Goal: Contribute content: Contribute content

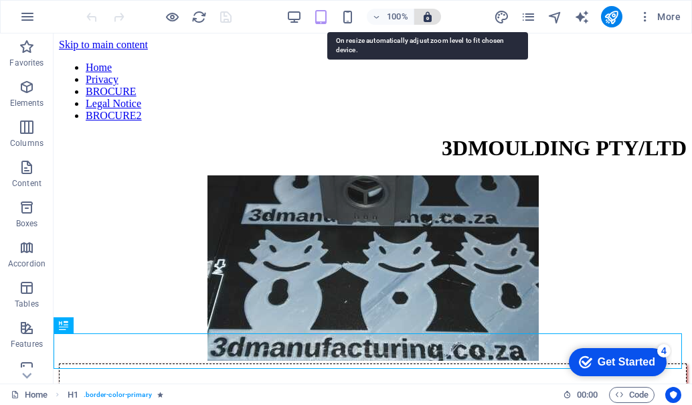
click at [425, 19] on icon "button" at bounding box center [428, 17] width 12 height 12
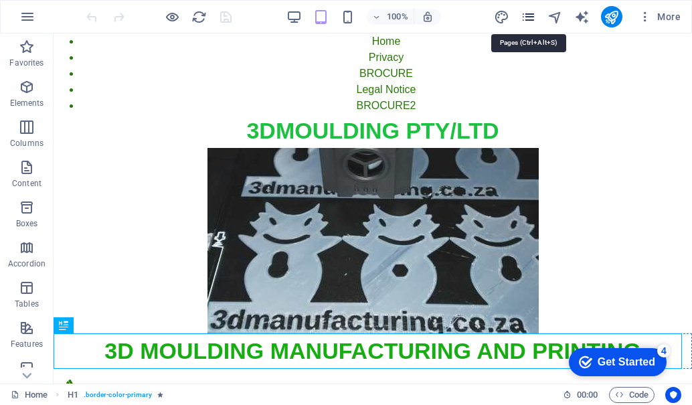
click at [532, 16] on icon "pages" at bounding box center [528, 16] width 15 height 15
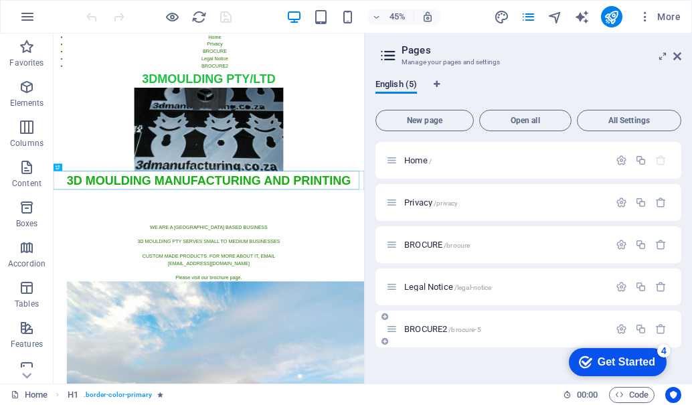
click at [493, 327] on p "BROCURE2 /brocure-5" at bounding box center [504, 329] width 201 height 9
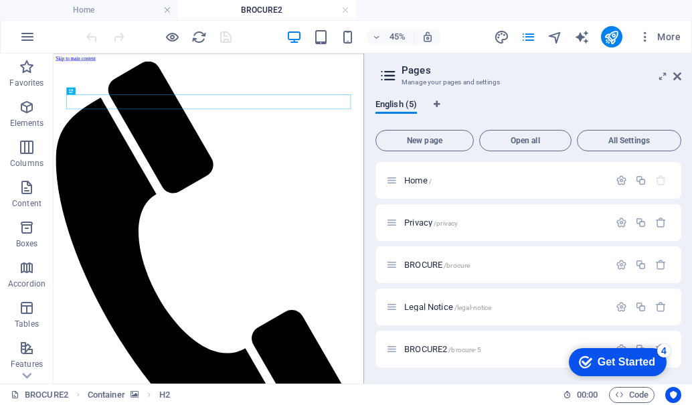
drag, startPoint x: 159, startPoint y: 581, endPoint x: 358, endPoint y: 618, distance: 203.0
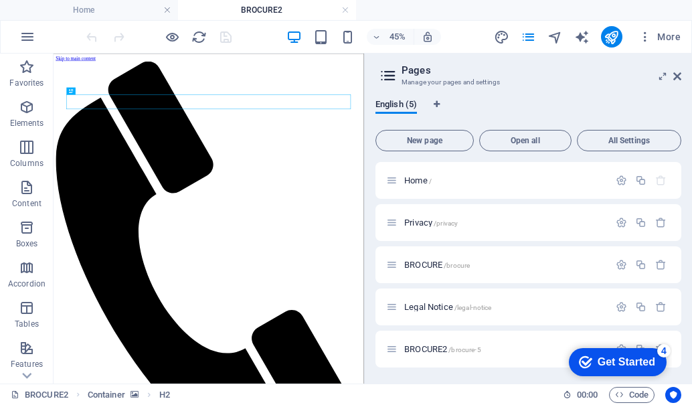
click at [426, 345] on span "BROCURE2 /brocure-5" at bounding box center [442, 349] width 77 height 10
drag, startPoint x: 325, startPoint y: 645, endPoint x: 226, endPoint y: 602, distance: 108.8
click at [25, 39] on icon "button" at bounding box center [27, 37] width 16 height 16
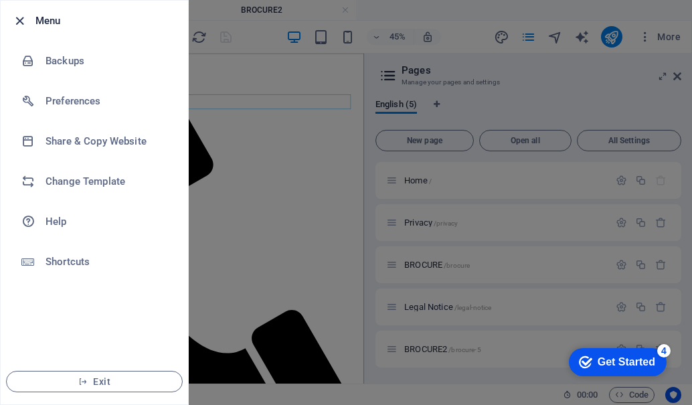
click at [18, 17] on icon "button" at bounding box center [19, 20] width 15 height 15
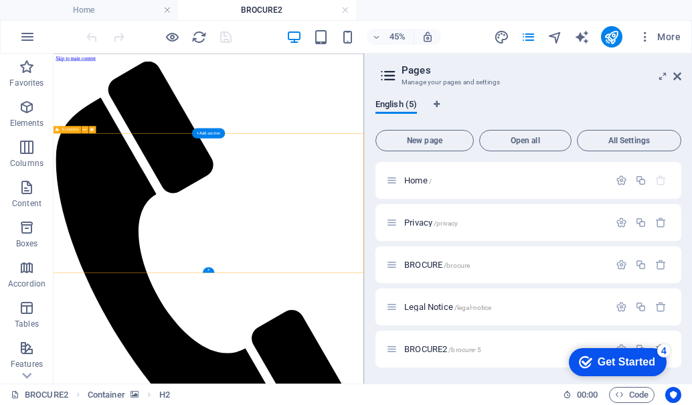
click at [680, 77] on icon at bounding box center [677, 76] width 8 height 11
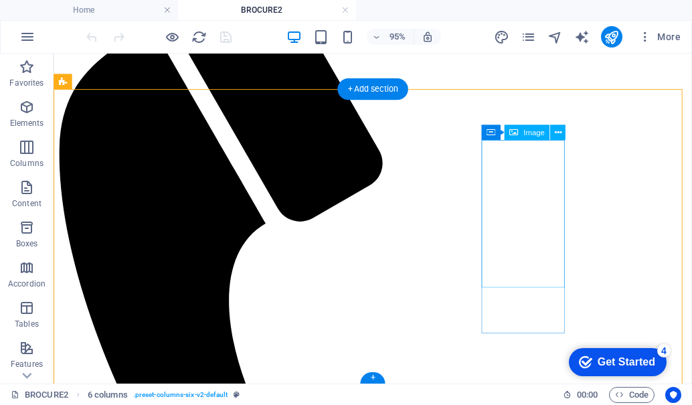
scroll to position [140, 0]
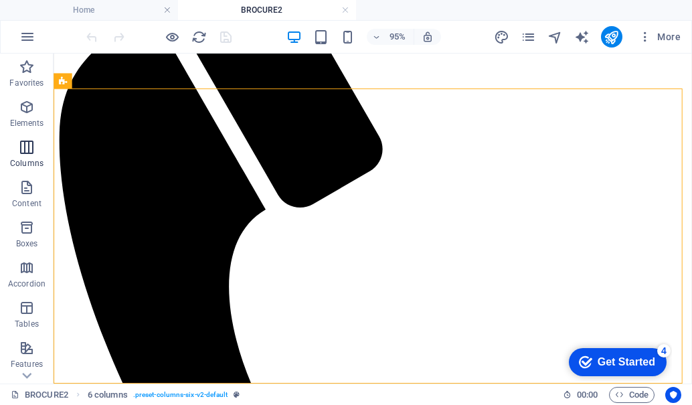
click at [25, 152] on icon "button" at bounding box center [27, 147] width 16 height 16
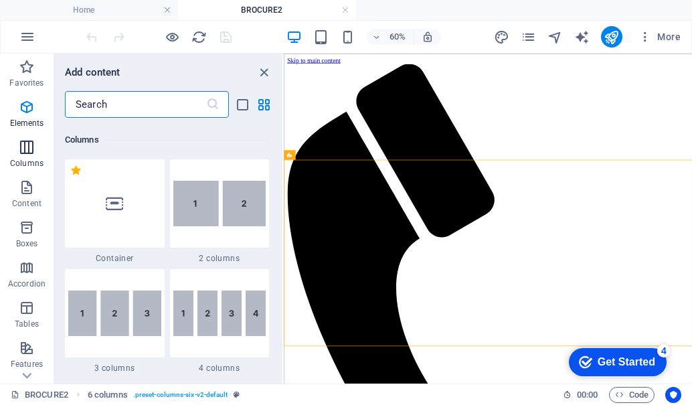
scroll to position [663, 0]
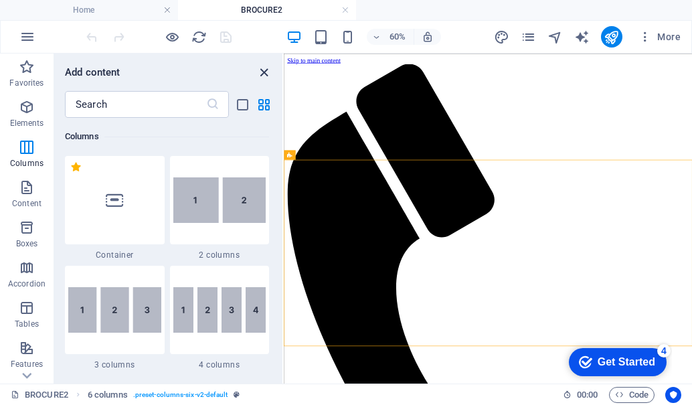
click at [262, 71] on icon "close panel" at bounding box center [263, 72] width 15 height 15
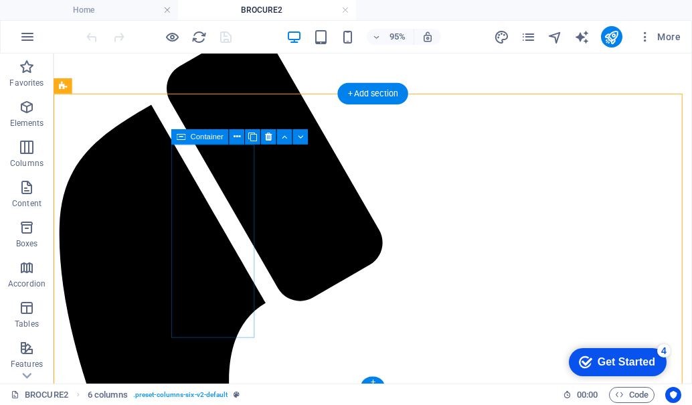
scroll to position [140, 0]
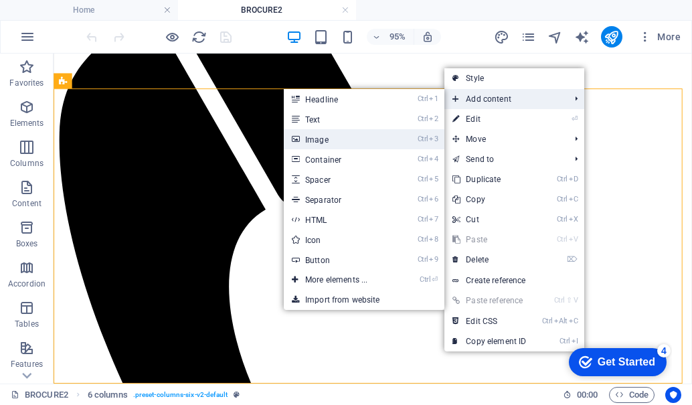
click at [333, 143] on link "Ctrl 3 Image" at bounding box center [339, 139] width 110 height 20
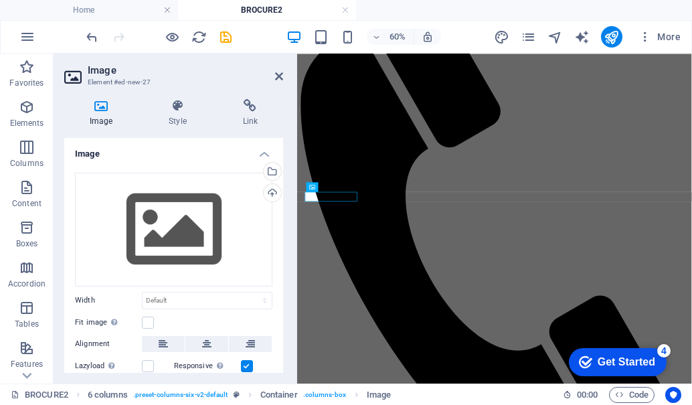
scroll to position [0, 0]
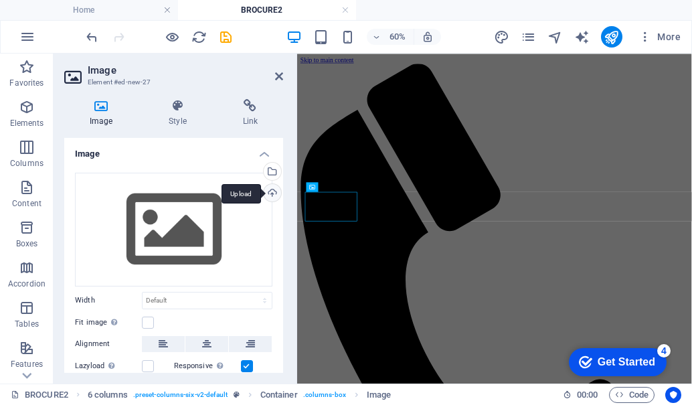
click at [266, 191] on div "Upload" at bounding box center [271, 194] width 20 height 20
click at [271, 191] on div "Upload" at bounding box center [271, 194] width 20 height 20
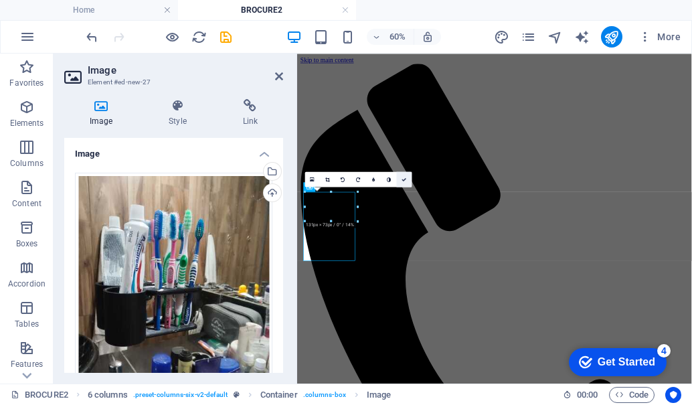
click at [406, 179] on icon at bounding box center [404, 179] width 5 height 5
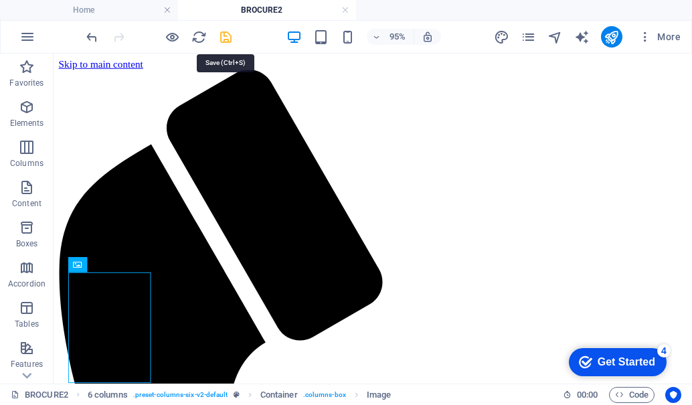
click at [220, 36] on icon "save" at bounding box center [225, 36] width 15 height 15
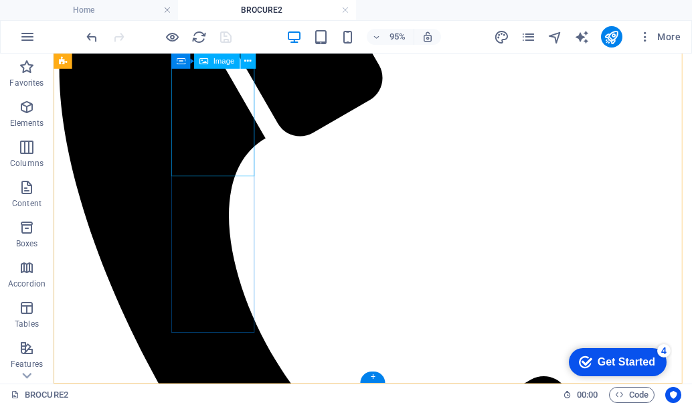
scroll to position [256, 0]
